Goal: Task Accomplishment & Management: Complete application form

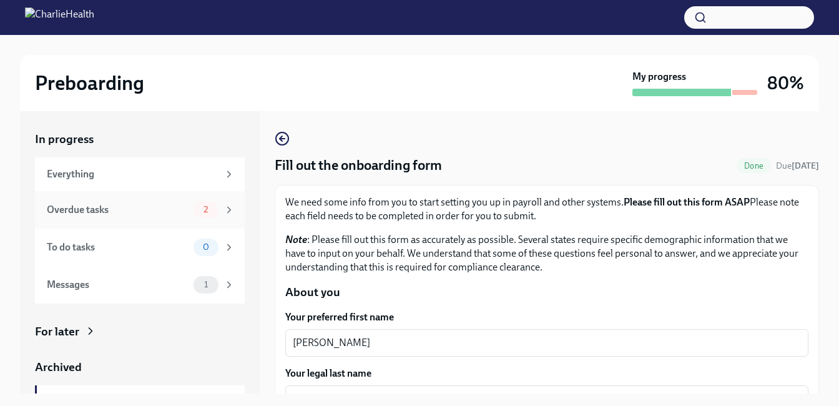
click at [78, 210] on div "Overdue tasks" at bounding box center [118, 210] width 142 height 14
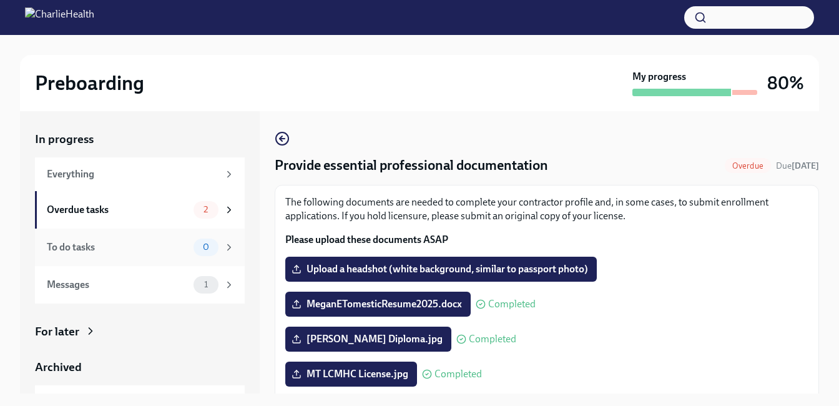
click at [91, 242] on div "To do tasks" at bounding box center [118, 247] width 142 height 14
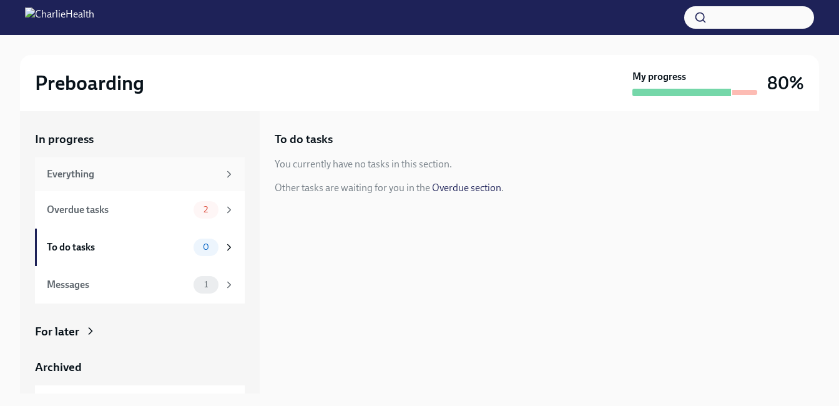
click at [98, 172] on div "Everything" at bounding box center [133, 174] width 172 height 14
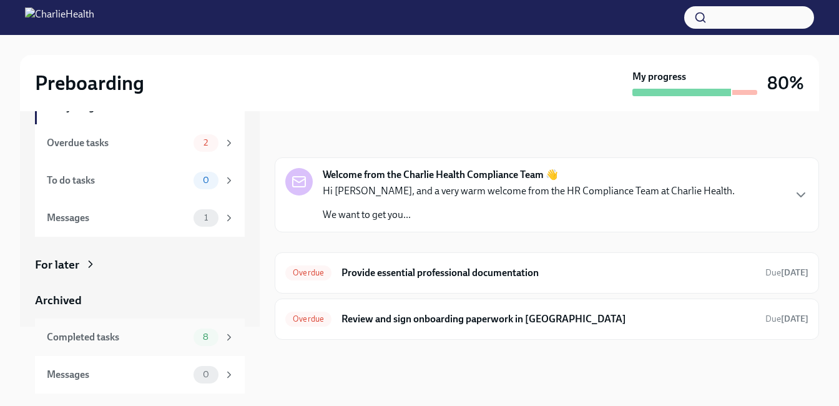
scroll to position [16, 0]
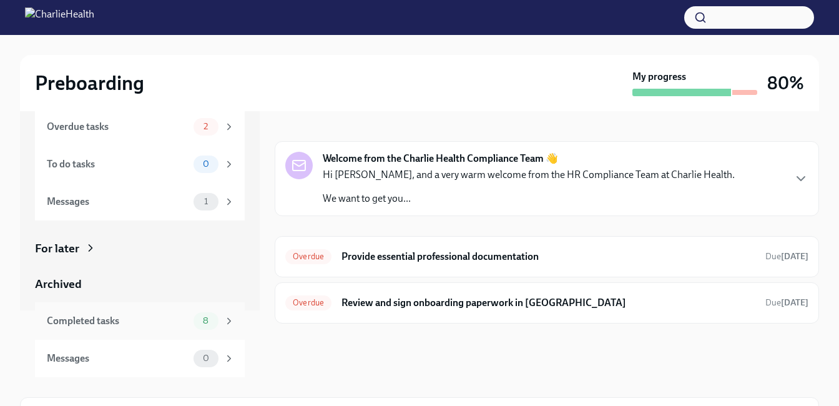
click at [120, 332] on div "Completed tasks 8" at bounding box center [140, 320] width 210 height 37
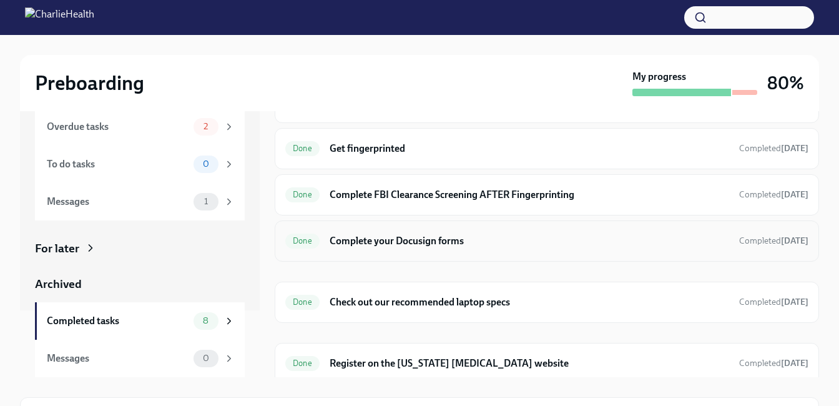
scroll to position [158, 0]
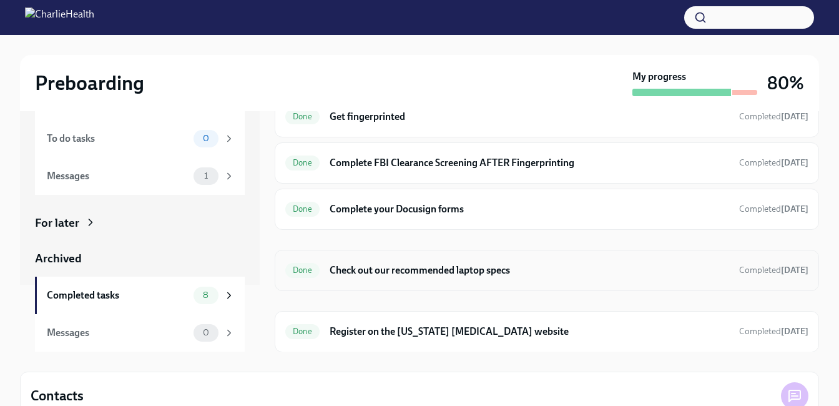
click at [478, 270] on h6 "Check out our recommended laptop specs" at bounding box center [528, 270] width 399 height 14
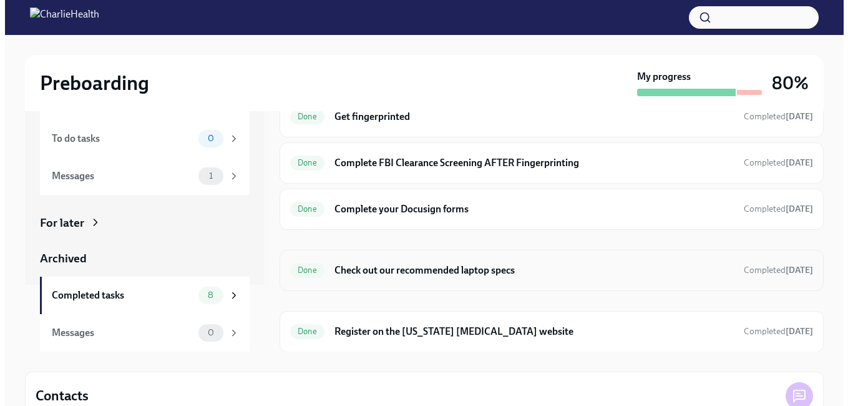
scroll to position [22, 0]
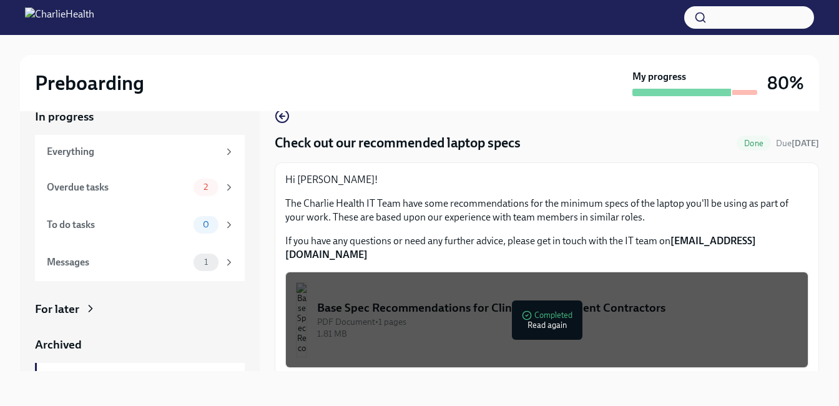
click at [543, 316] on div "PDF Document • 1 pages" at bounding box center [557, 322] width 481 height 12
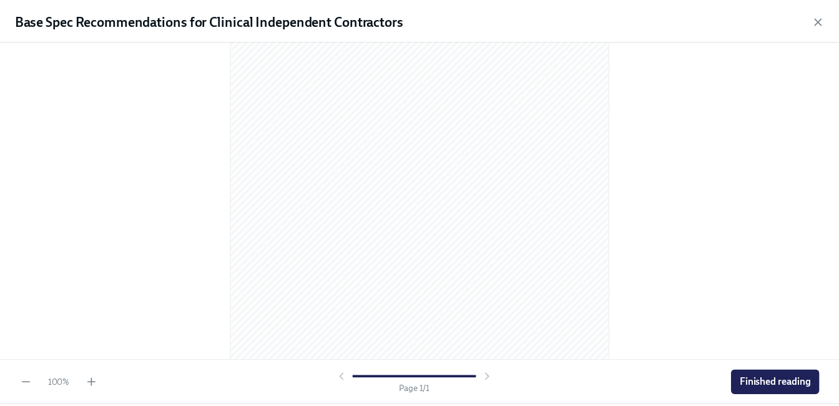
scroll to position [196, 0]
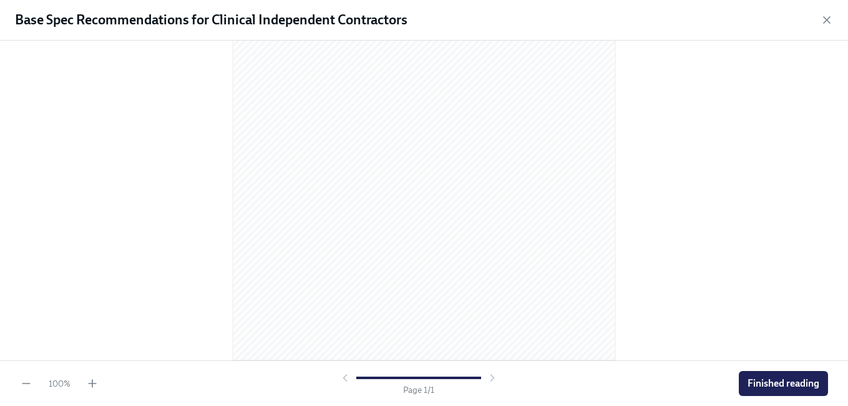
click at [492, 381] on div at bounding box center [419, 377] width 160 height 12
click at [790, 384] on span "Finished reading" at bounding box center [784, 383] width 72 height 12
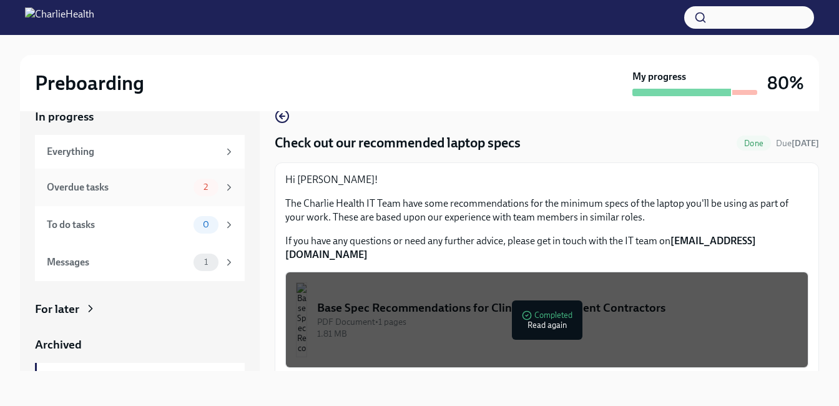
click at [99, 188] on div "Overdue tasks" at bounding box center [118, 187] width 142 height 14
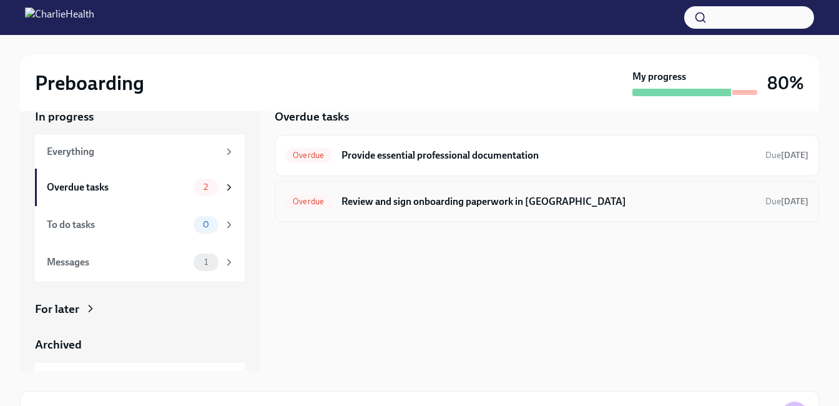
click at [454, 201] on h6 "Review and sign onboarding paperwork in [GEOGRAPHIC_DATA]" at bounding box center [548, 202] width 414 height 14
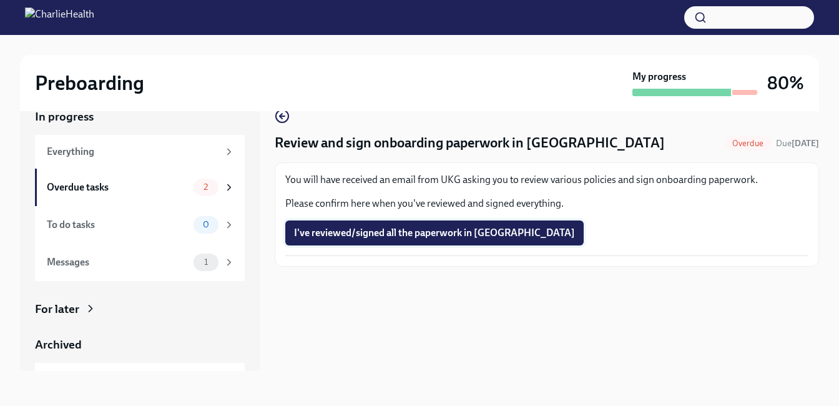
click at [427, 237] on span "I've reviewed/signed all the paperwork in UKG" at bounding box center [434, 233] width 281 height 12
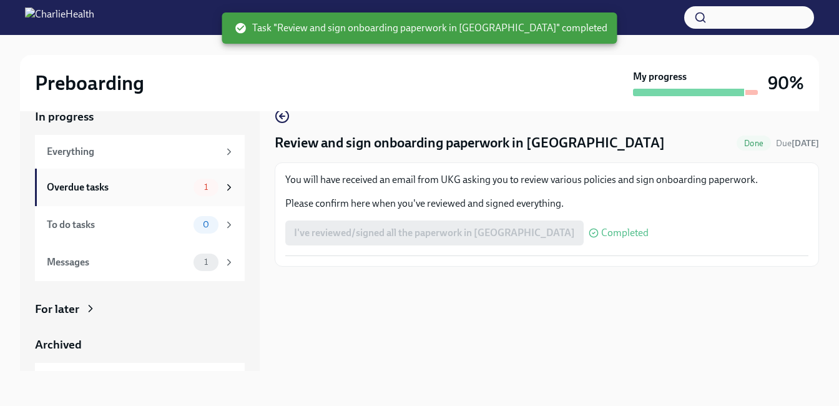
click at [76, 187] on div "Overdue tasks" at bounding box center [118, 187] width 142 height 14
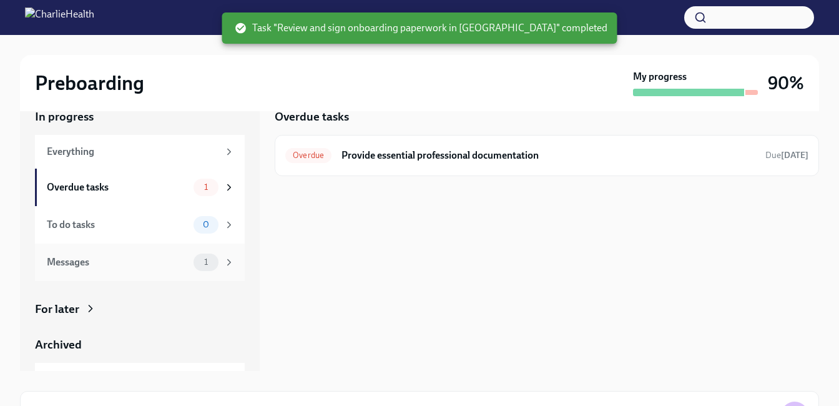
click at [100, 263] on div "Messages" at bounding box center [118, 262] width 142 height 14
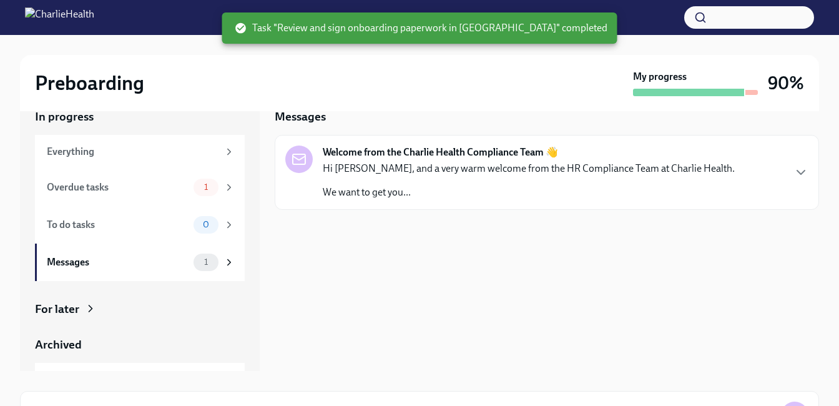
click at [423, 157] on strong "Welcome from the Charlie Health Compliance Team 👋" at bounding box center [440, 152] width 235 height 14
